Goal: Task Accomplishment & Management: Complete application form

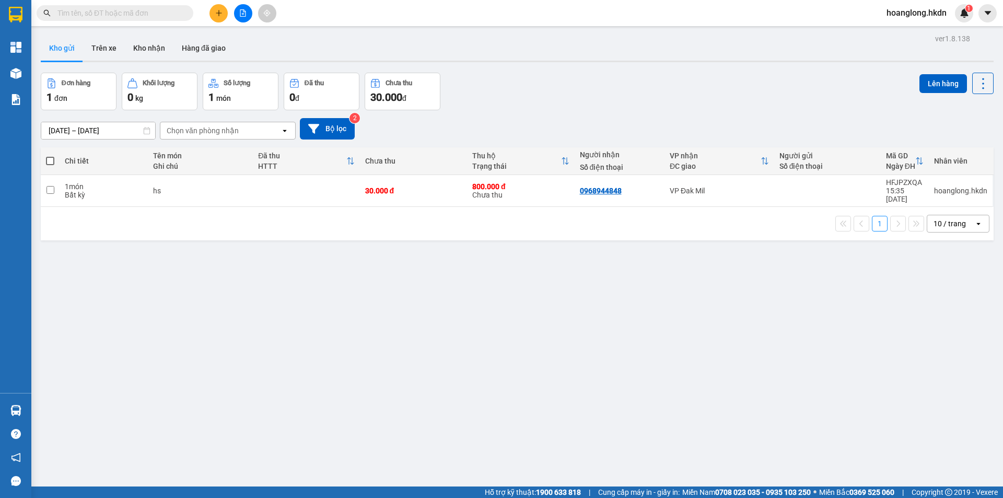
click at [218, 13] on icon "plus" at bounding box center [218, 12] width 7 height 7
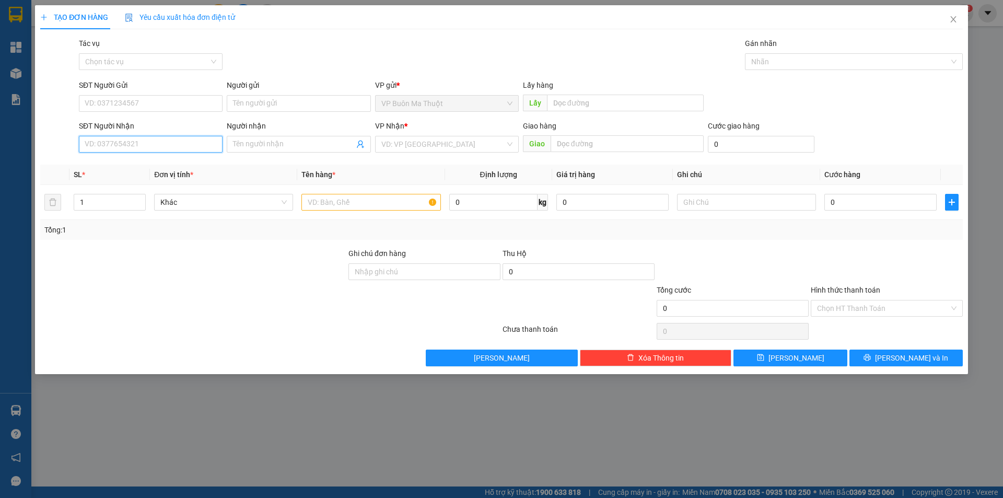
click at [168, 138] on input "SĐT Người Nhận" at bounding box center [151, 144] width 144 height 17
type input "0393179668"
type input "5.500.000"
type input "50.000"
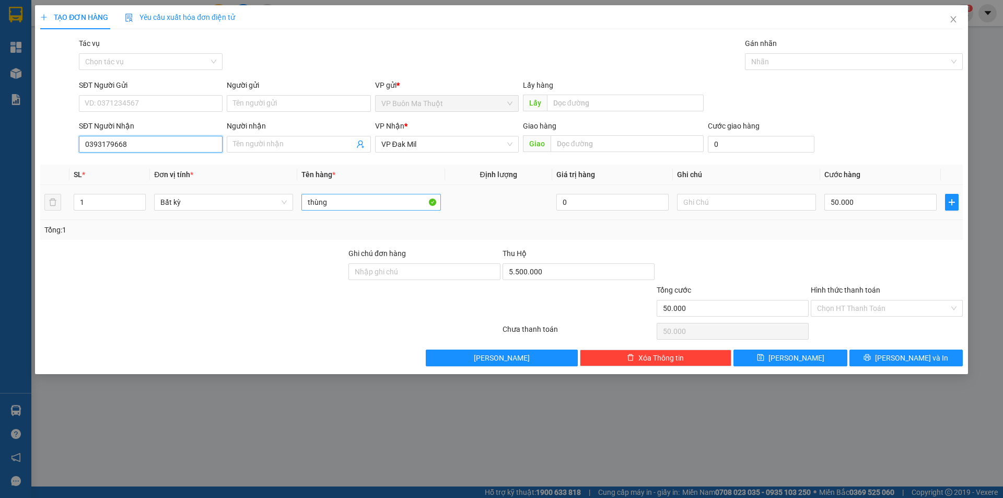
type input "0393179668"
click at [374, 202] on input "thùng" at bounding box center [370, 202] width 139 height 17
click at [577, 272] on input "5.500.000" at bounding box center [579, 271] width 152 height 17
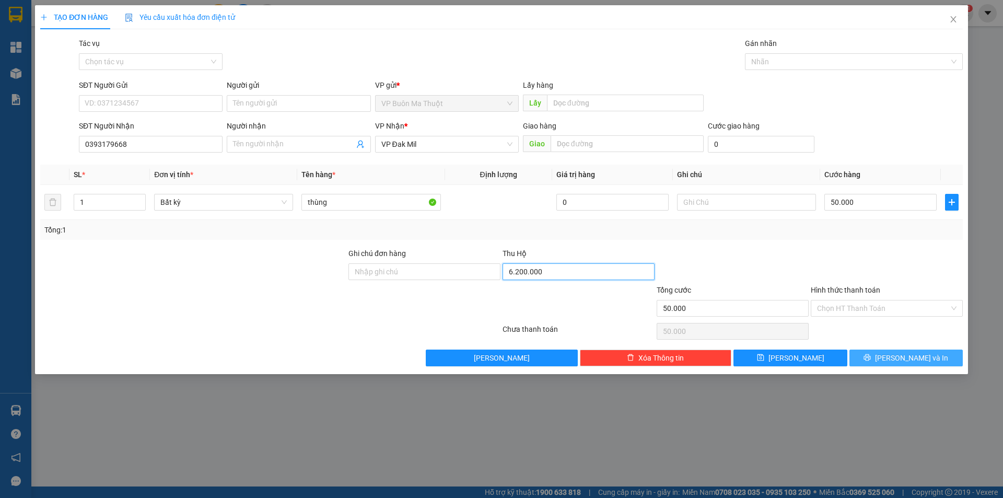
type input "6.200.000"
click at [880, 359] on button "[PERSON_NAME] và In" at bounding box center [905, 357] width 113 height 17
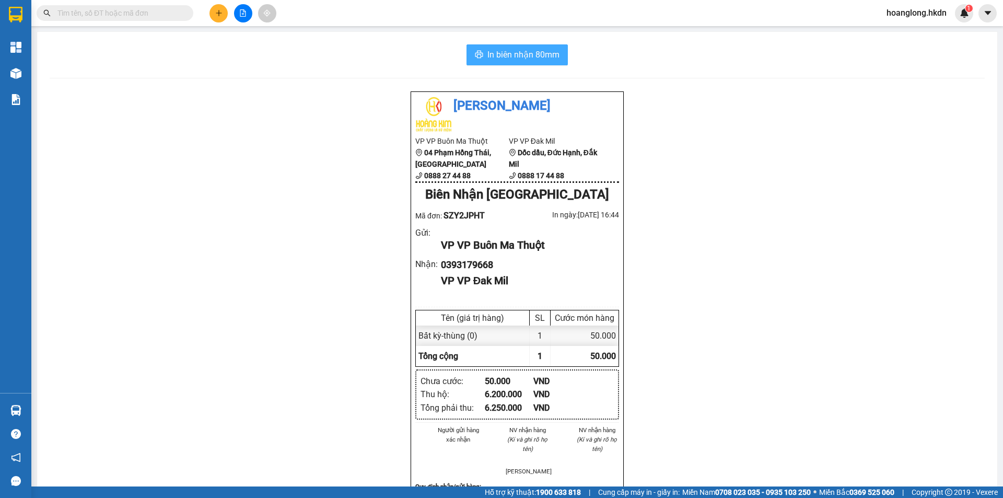
click at [516, 59] on span "In biên nhận 80mm" at bounding box center [523, 54] width 72 height 13
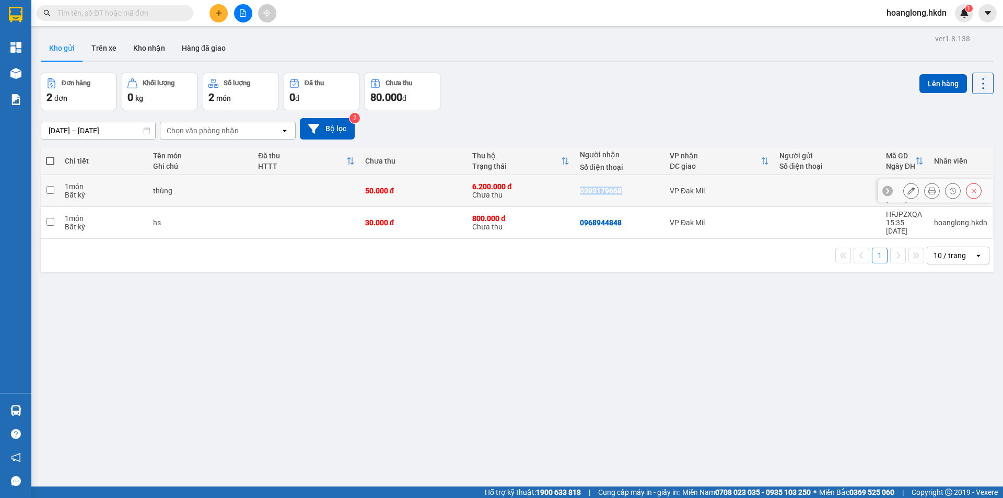
drag, startPoint x: 574, startPoint y: 187, endPoint x: 664, endPoint y: 194, distance: 90.6
click at [664, 194] on tr "1 món Bất kỳ thùng 50.000 đ 6.200.000 đ Chưa thu 0393179668 VP Đak Mil SZY2JPHT…" at bounding box center [517, 191] width 953 height 32
checkbox input "true"
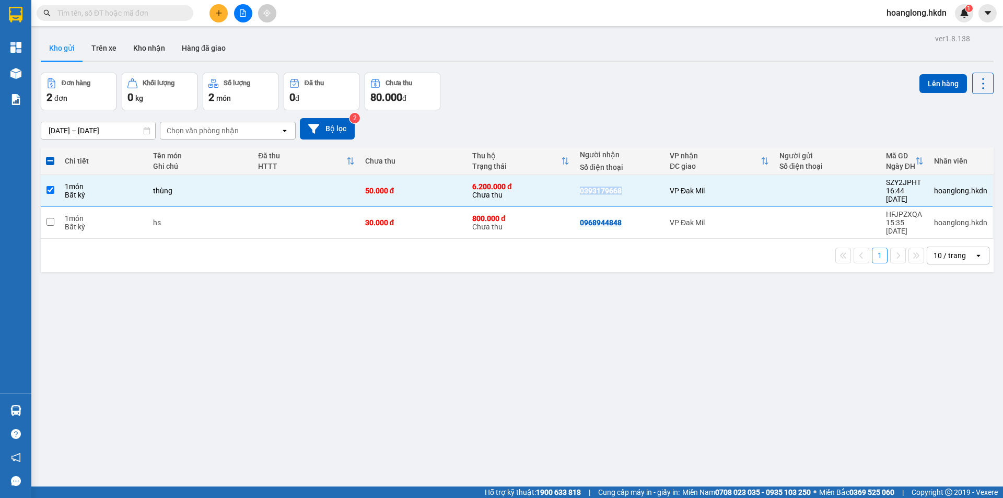
copy div "0393179668"
click at [218, 16] on icon "plus" at bounding box center [218, 12] width 7 height 7
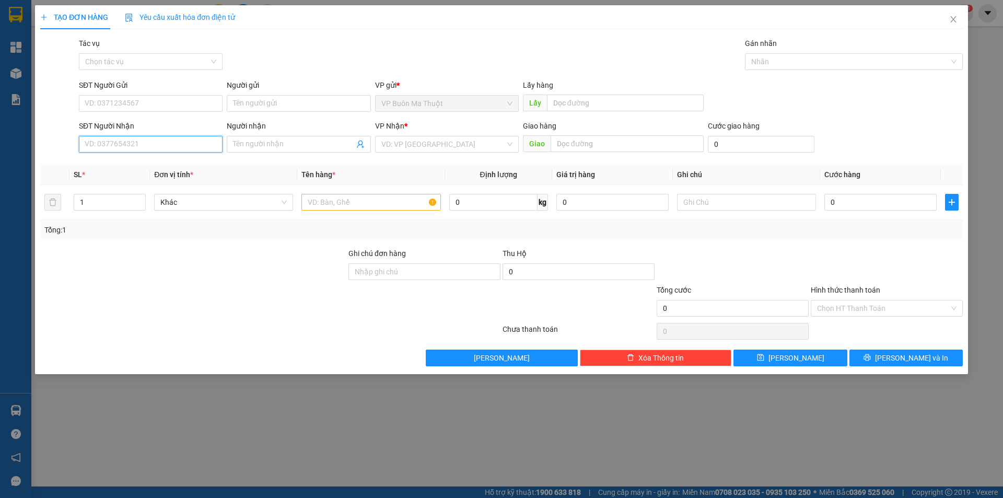
click at [145, 138] on input "SĐT Người Nhận" at bounding box center [151, 144] width 144 height 17
paste input "0393179668"
type input "0393179668"
click at [130, 162] on div "0393179668" at bounding box center [150, 164] width 131 height 11
type input "6.200.000"
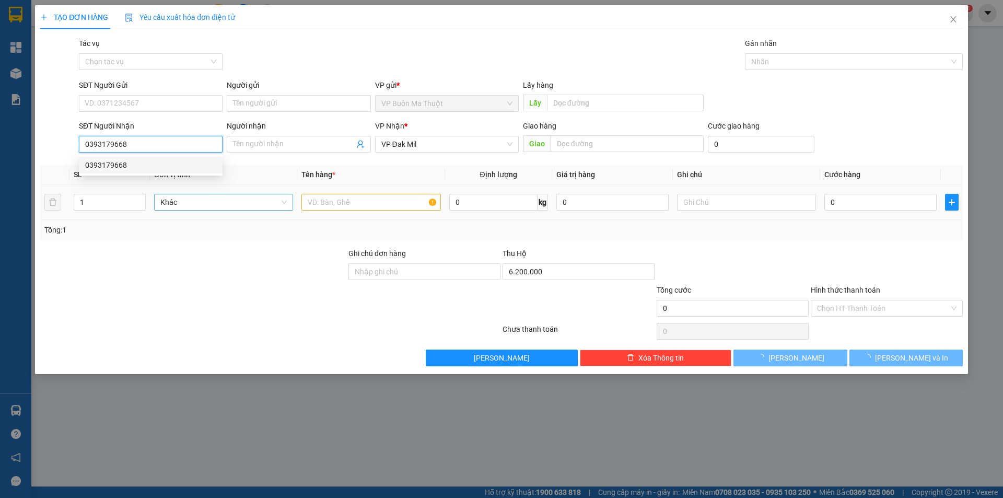
type input "50.000"
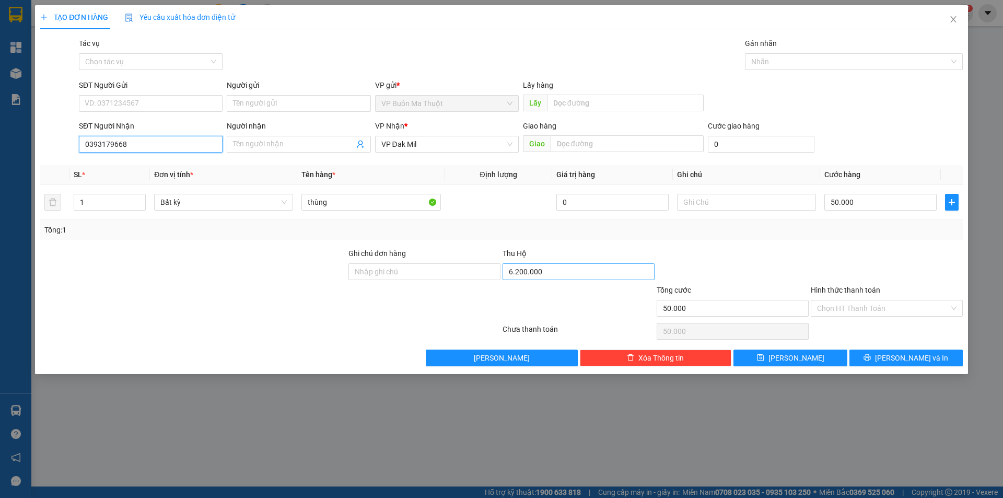
type input "0393179668"
click at [566, 279] on input "6.200.000" at bounding box center [579, 271] width 152 height 17
type input "6.600.000"
click at [898, 365] on button "[PERSON_NAME] và In" at bounding box center [905, 357] width 113 height 17
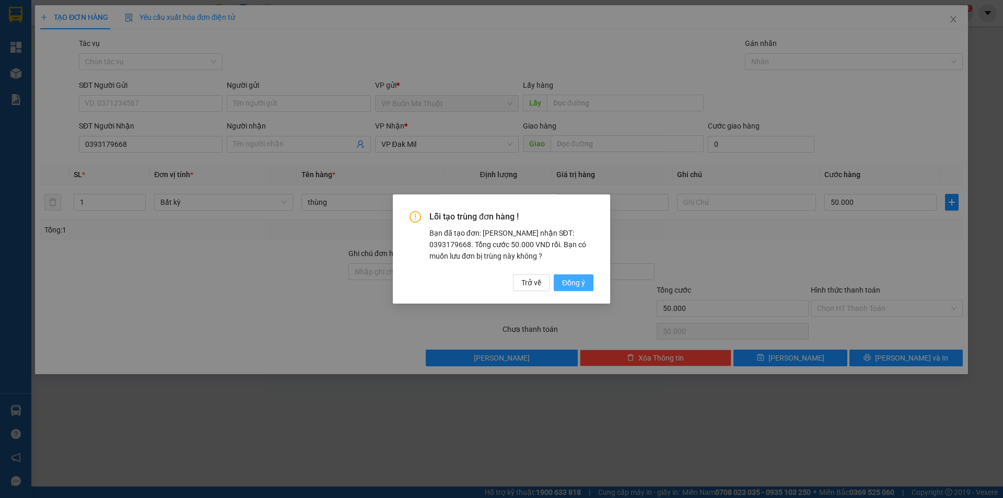
click at [563, 283] on span "Đồng ý" at bounding box center [573, 282] width 23 height 11
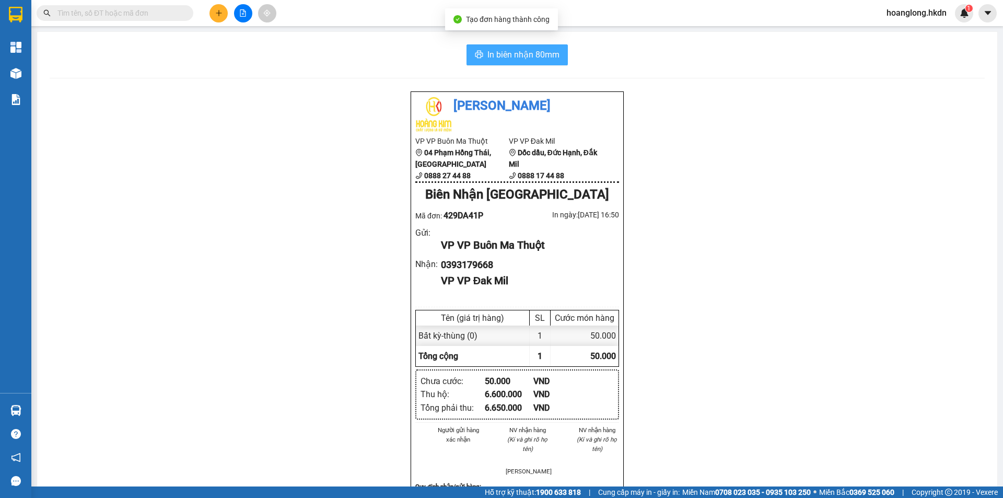
click at [541, 51] on span "In biên nhận 80mm" at bounding box center [523, 54] width 72 height 13
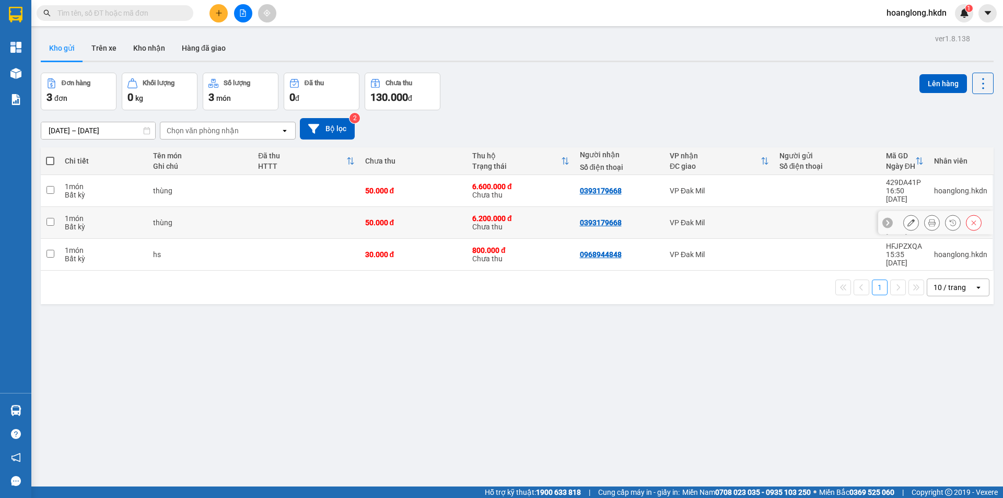
click at [50, 218] on input "checkbox" at bounding box center [50, 222] width 8 height 8
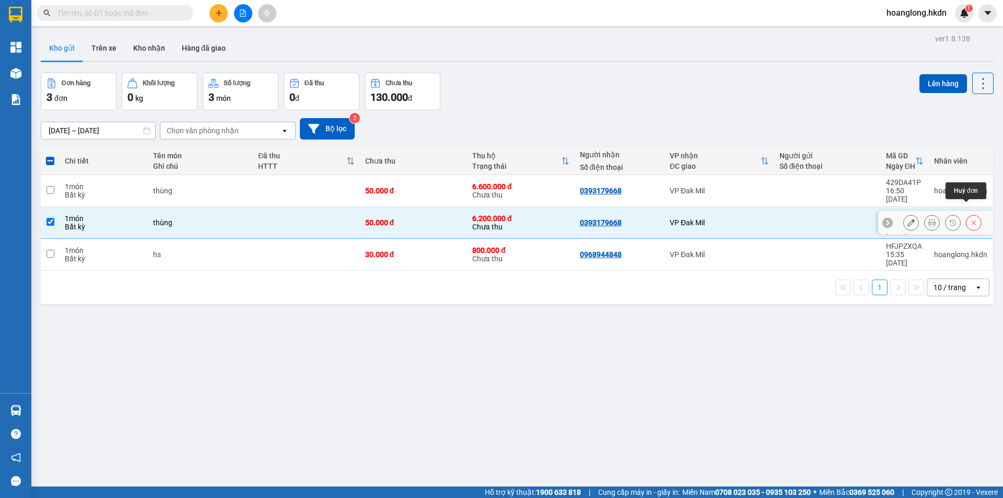
click at [970, 214] on button at bounding box center [973, 223] width 15 height 18
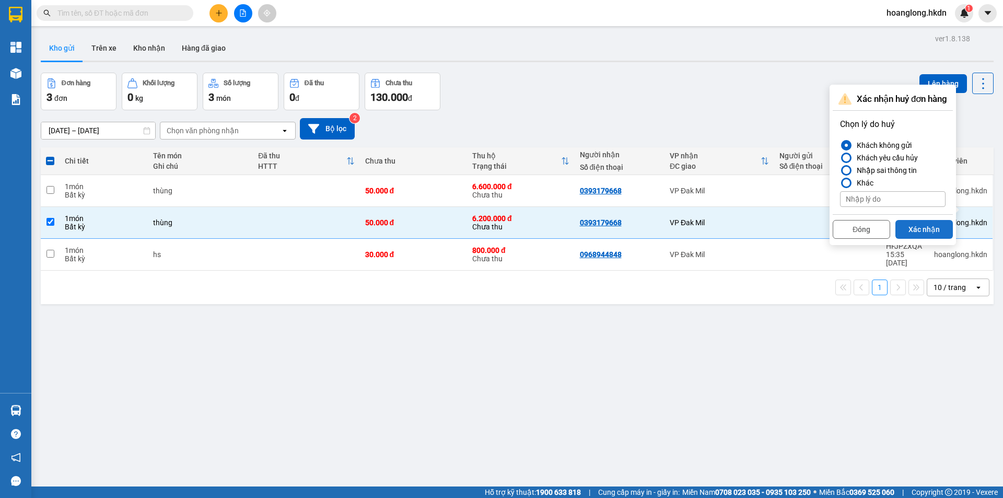
click at [931, 230] on button "Xác nhận" at bounding box center [923, 229] width 57 height 19
checkbox input "false"
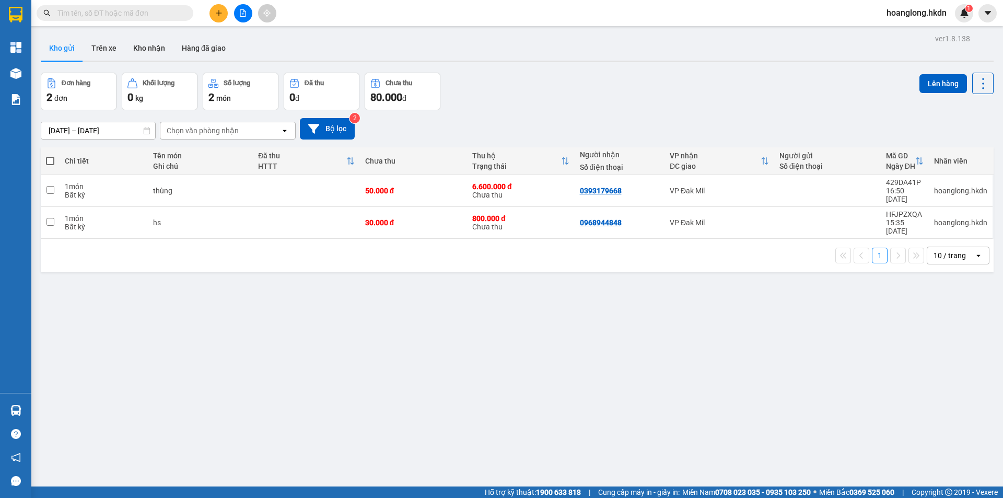
click at [211, 11] on button at bounding box center [218, 13] width 18 height 18
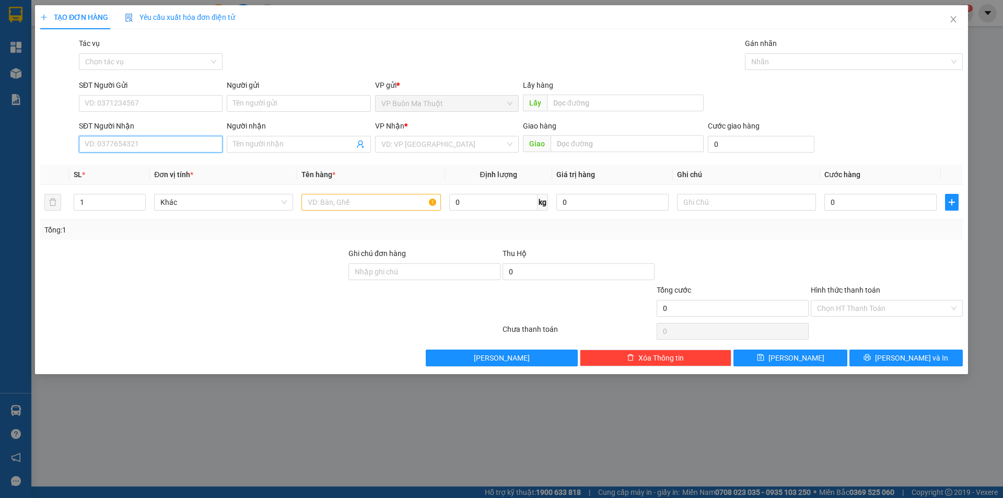
click at [177, 152] on input "SĐT Người Nhận" at bounding box center [151, 144] width 144 height 17
type input "0915200325"
click at [164, 159] on div "0915200325" at bounding box center [150, 164] width 131 height 11
type input "40.000"
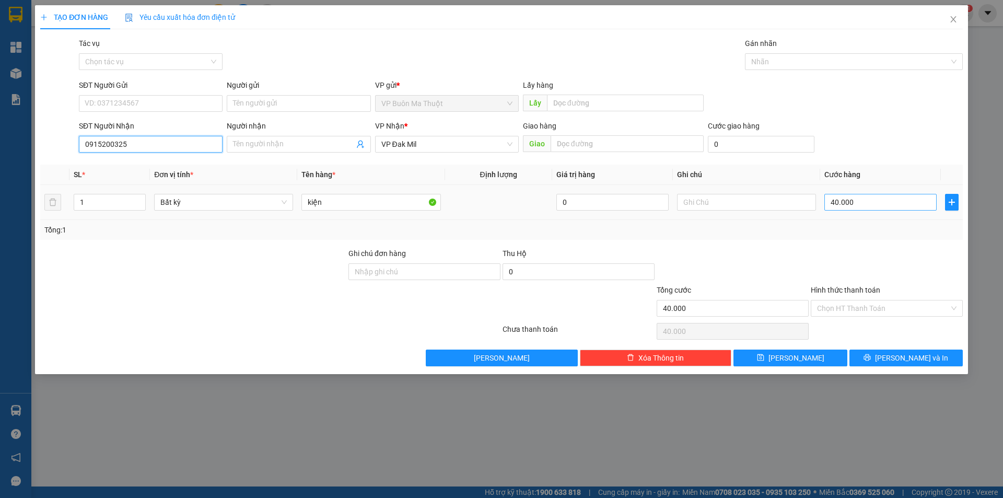
type input "0915200325"
click at [843, 203] on input "40.000" at bounding box center [880, 202] width 112 height 17
type input "5"
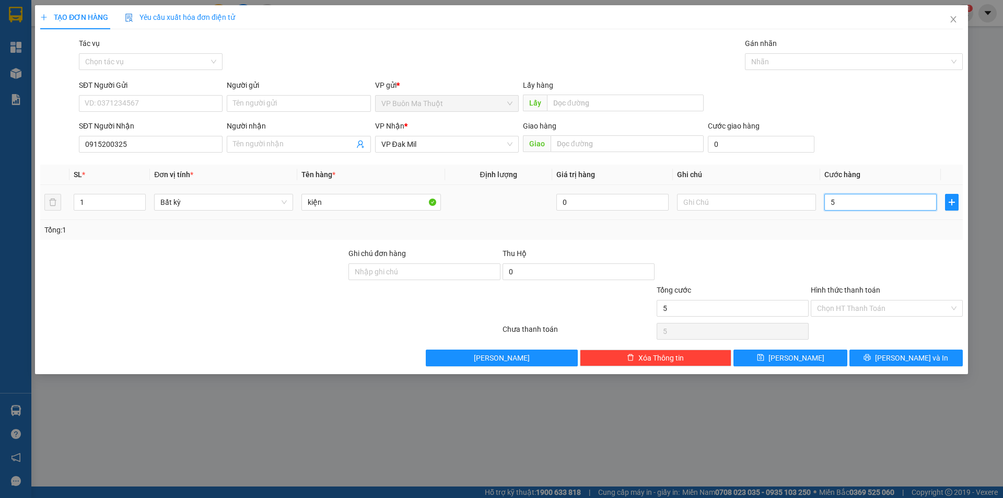
type input "50"
type input "500"
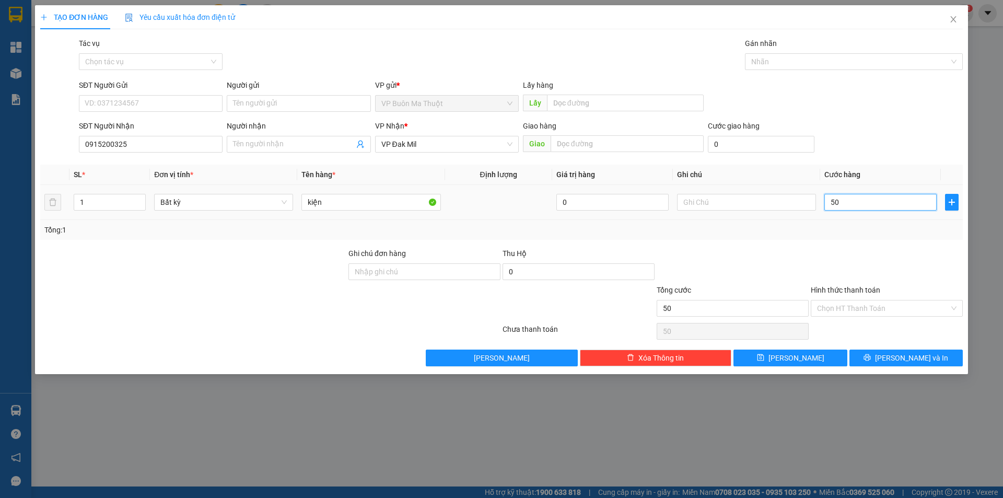
type input "500"
type input "5.000"
type input "50.000"
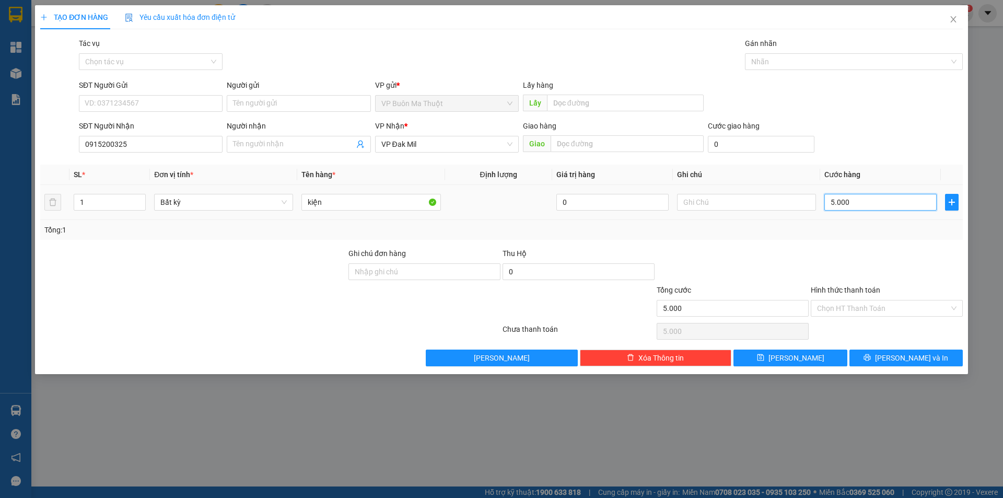
type input "50.000"
click at [902, 360] on span "[PERSON_NAME] và In" at bounding box center [911, 357] width 73 height 11
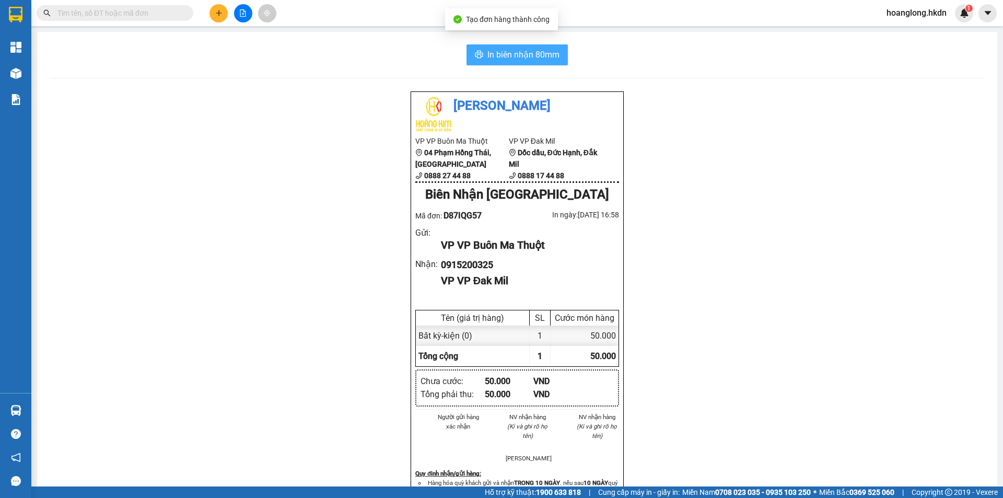
click at [563, 60] on button "In biên nhận 80mm" at bounding box center [516, 54] width 101 height 21
